Goal: Information Seeking & Learning: Learn about a topic

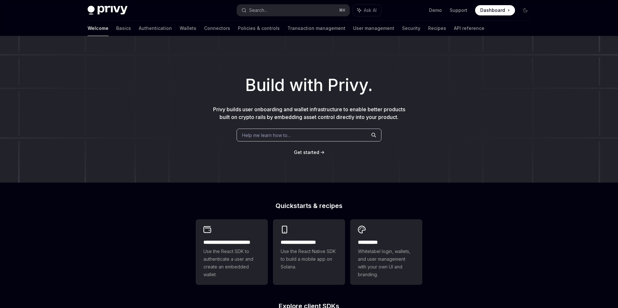
scroll to position [203, 0]
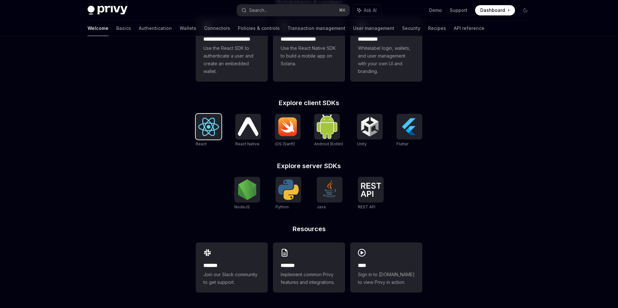
click at [208, 130] on img at bounding box center [208, 127] width 21 height 18
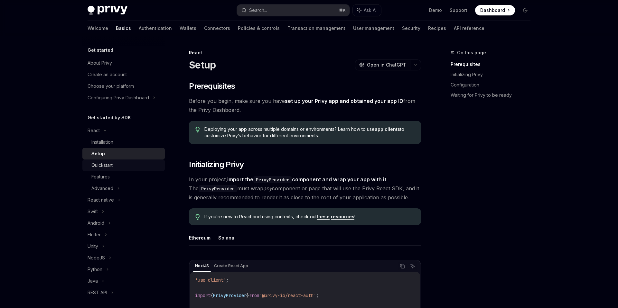
click at [94, 166] on div "Quickstart" at bounding box center [101, 166] width 21 height 8
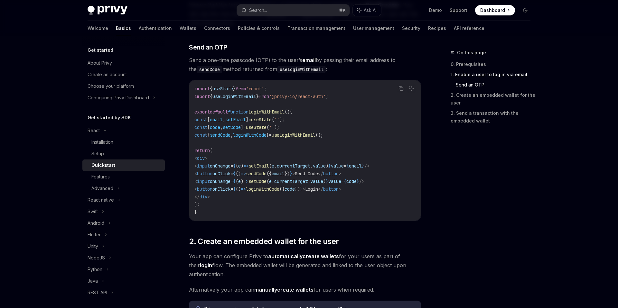
scroll to position [269, 0]
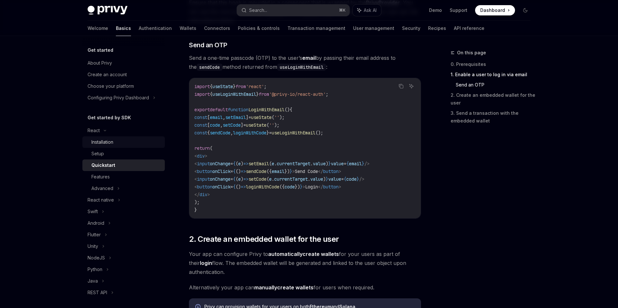
click at [100, 143] on div "Installation" at bounding box center [102, 142] width 22 height 8
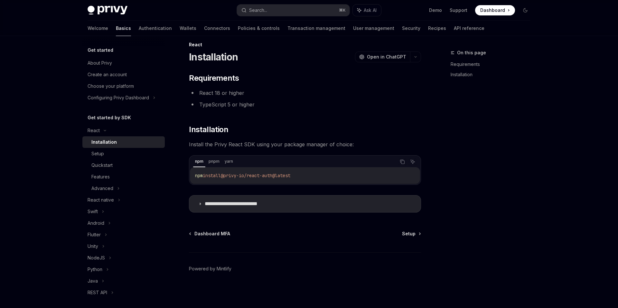
scroll to position [8, 0]
click at [199, 205] on icon at bounding box center [200, 204] width 4 height 4
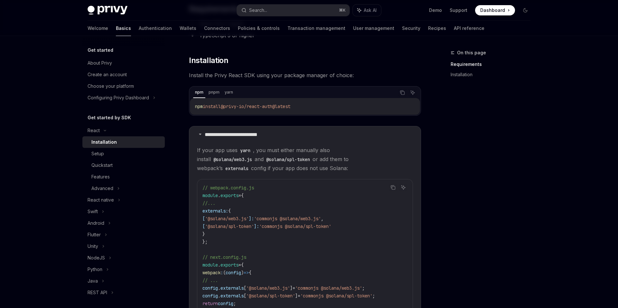
scroll to position [77, 0]
click at [97, 153] on div "Setup" at bounding box center [97, 154] width 13 height 8
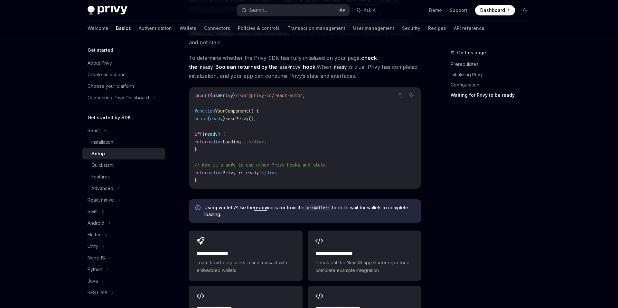
scroll to position [797, 0]
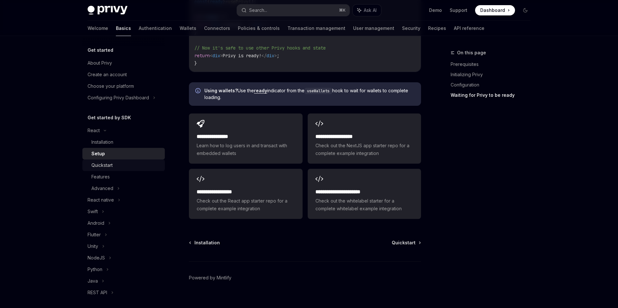
click at [110, 166] on div "Quickstart" at bounding box center [101, 166] width 21 height 8
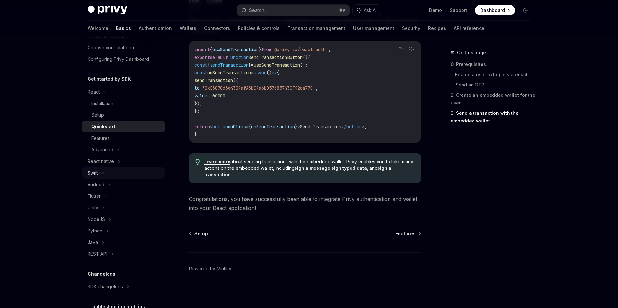
scroll to position [48, 0]
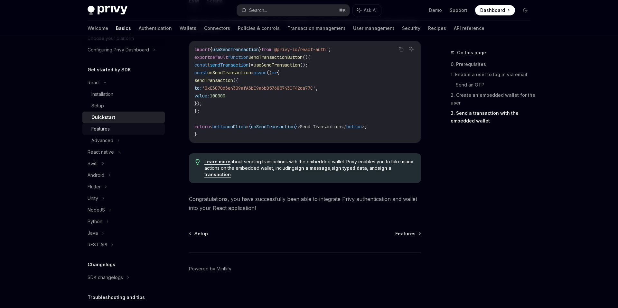
click at [100, 130] on div "Features" at bounding box center [100, 129] width 18 height 8
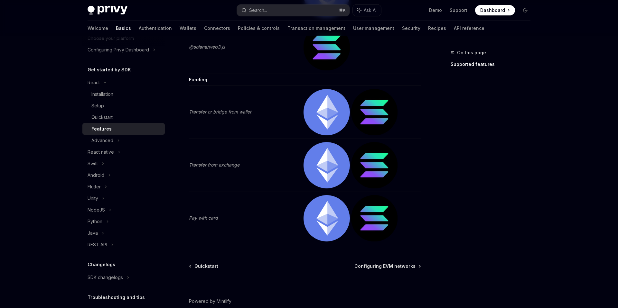
scroll to position [1348, 0]
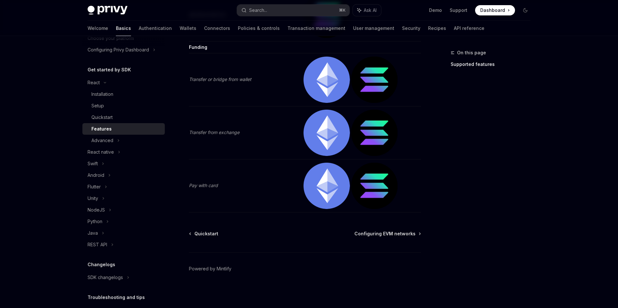
click at [314, 134] on img at bounding box center [326, 133] width 46 height 46
click at [318, 136] on img at bounding box center [326, 133] width 46 height 46
click at [372, 133] on img at bounding box center [374, 133] width 46 height 46
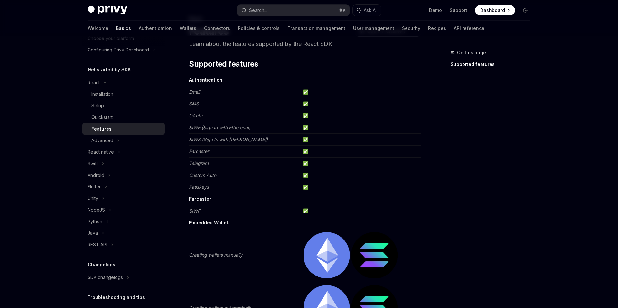
scroll to position [35, 0]
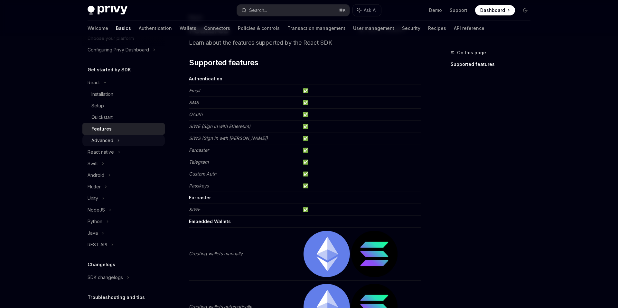
click at [112, 135] on div "Advanced" at bounding box center [123, 141] width 82 height 12
type textarea "*"
